Goal: Task Accomplishment & Management: Use online tool/utility

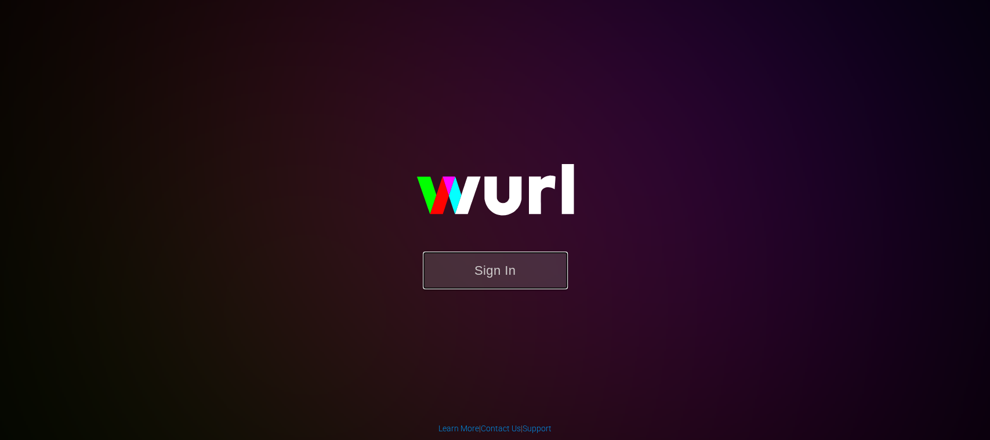
click at [526, 261] on button "Sign In" at bounding box center [495, 271] width 145 height 38
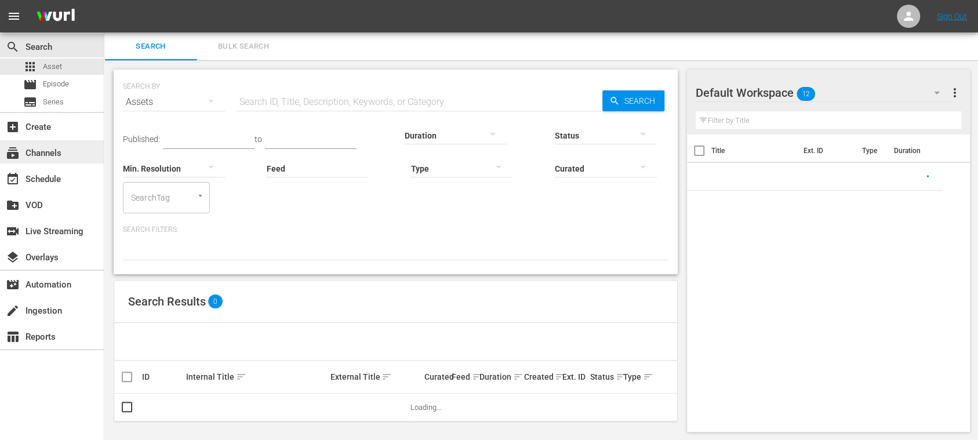
click at [38, 161] on div "subscriptions Channels" at bounding box center [52, 151] width 104 height 23
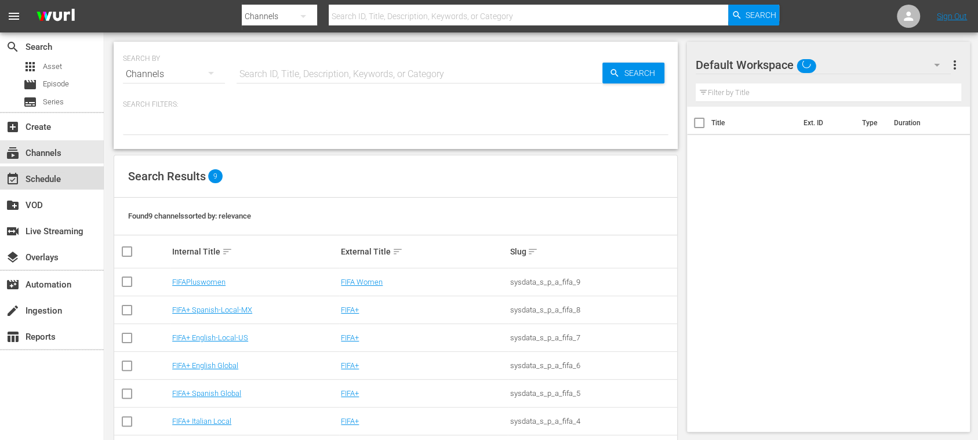
click at [41, 173] on div "event_available Schedule" at bounding box center [32, 177] width 65 height 10
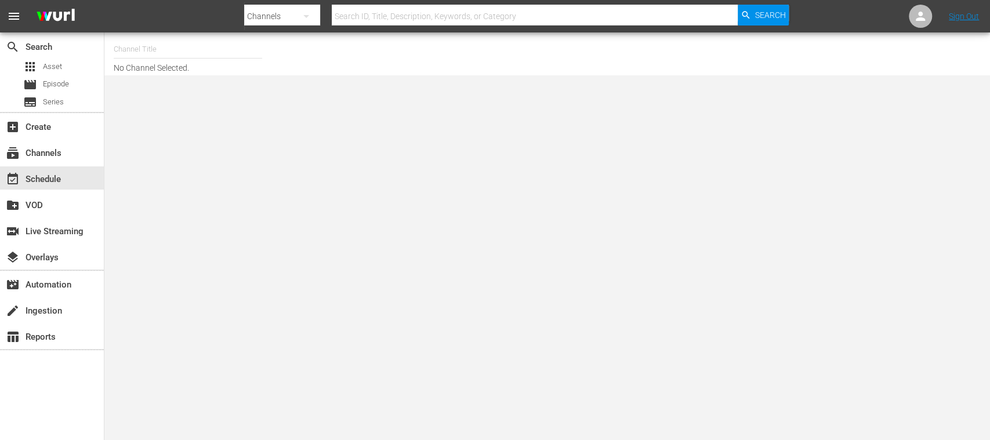
click at [161, 57] on div "Channel Title" at bounding box center [188, 49] width 148 height 28
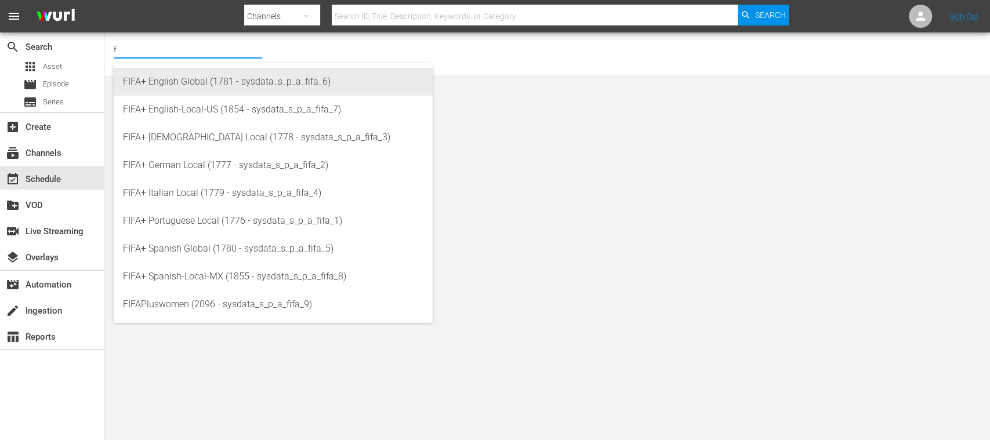
click at [172, 86] on div "FIFA+ English Global (1781 - sysdata_s_p_a_fifa_6)" at bounding box center [273, 82] width 300 height 28
type input "FIFA+ English Global (1781 - sysdata_s_p_a_fifa_6)"
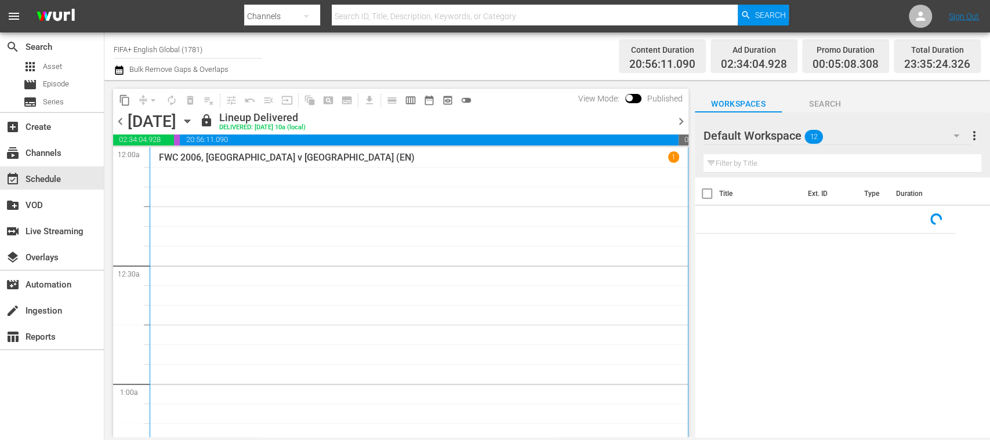
click at [679, 121] on span "chevron_right" at bounding box center [681, 121] width 15 height 15
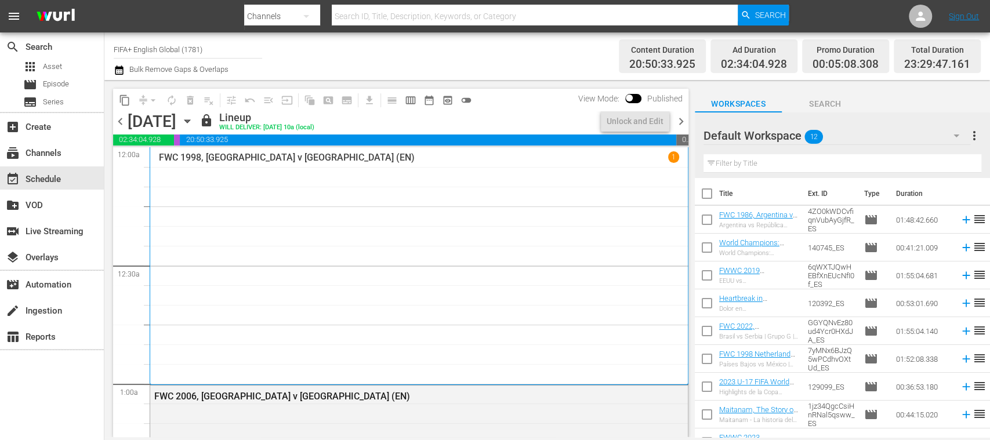
click at [679, 121] on span "chevron_right" at bounding box center [681, 121] width 15 height 15
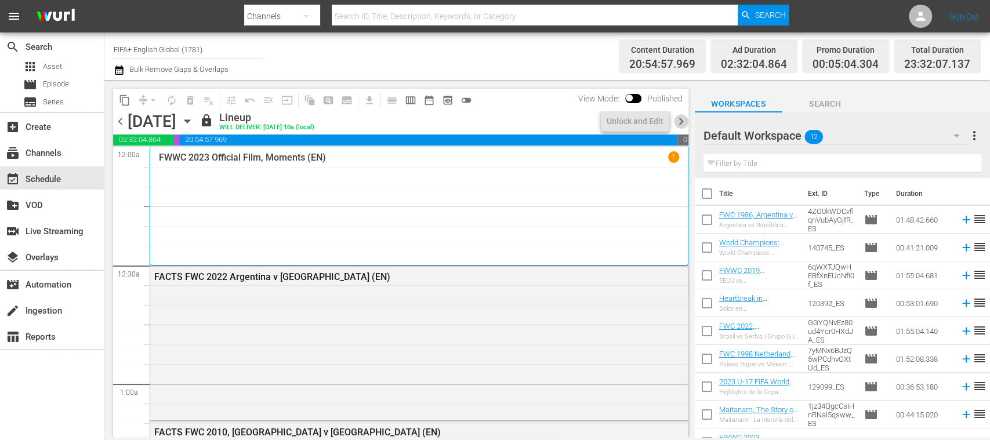
click at [679, 121] on span "chevron_right" at bounding box center [681, 121] width 15 height 15
